Goal: Information Seeking & Learning: Find specific fact

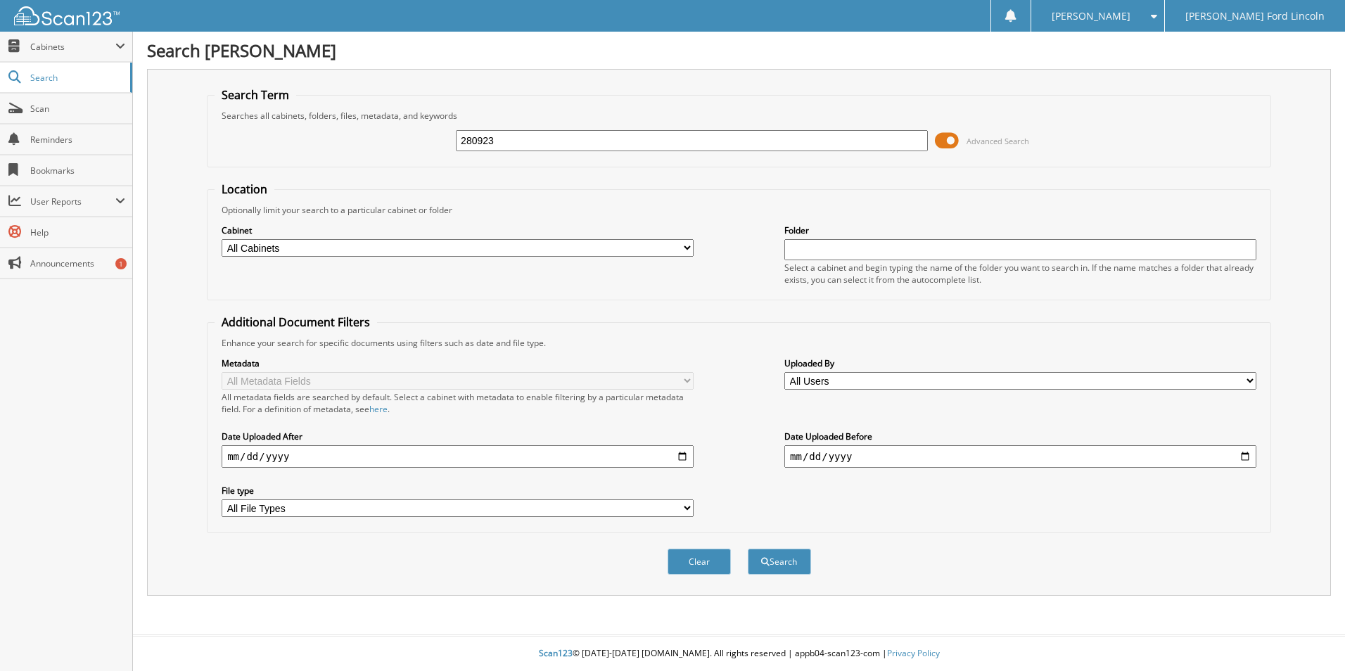
type input "280923"
click at [748, 549] on button "Search" at bounding box center [779, 562] width 63 height 26
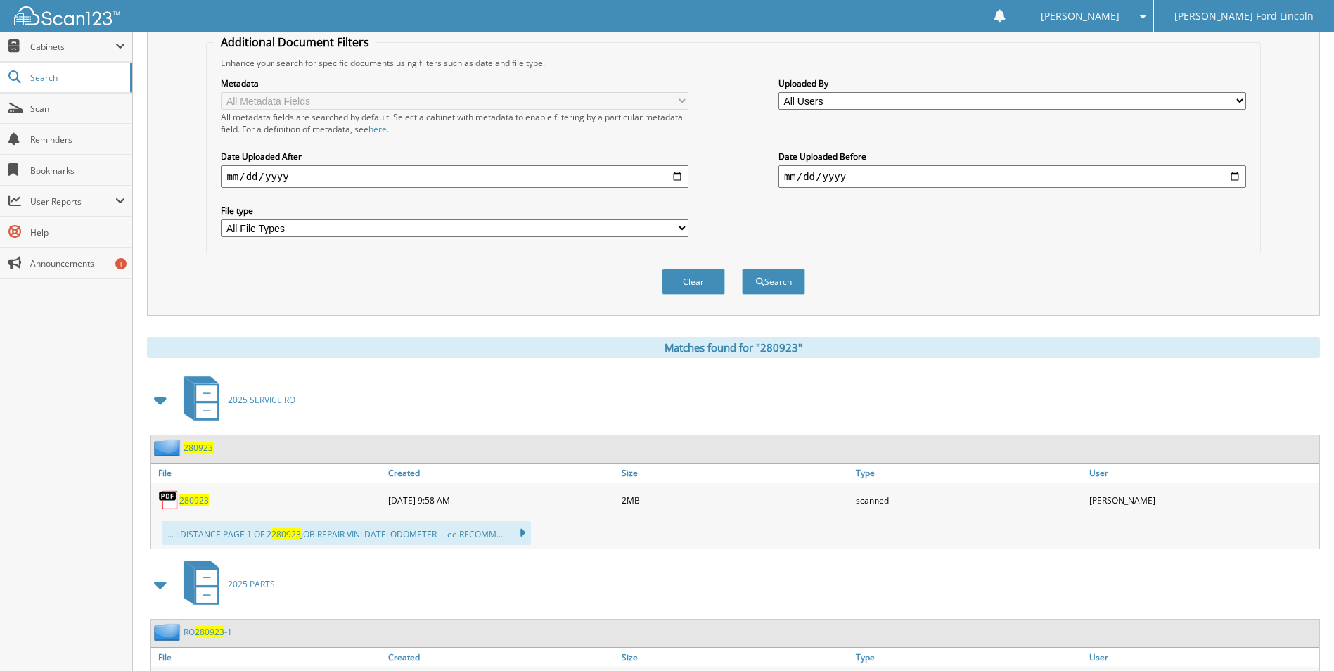
scroll to position [281, 0]
click at [200, 496] on span "280923" at bounding box center [194, 499] width 30 height 12
